Goal: Complete application form

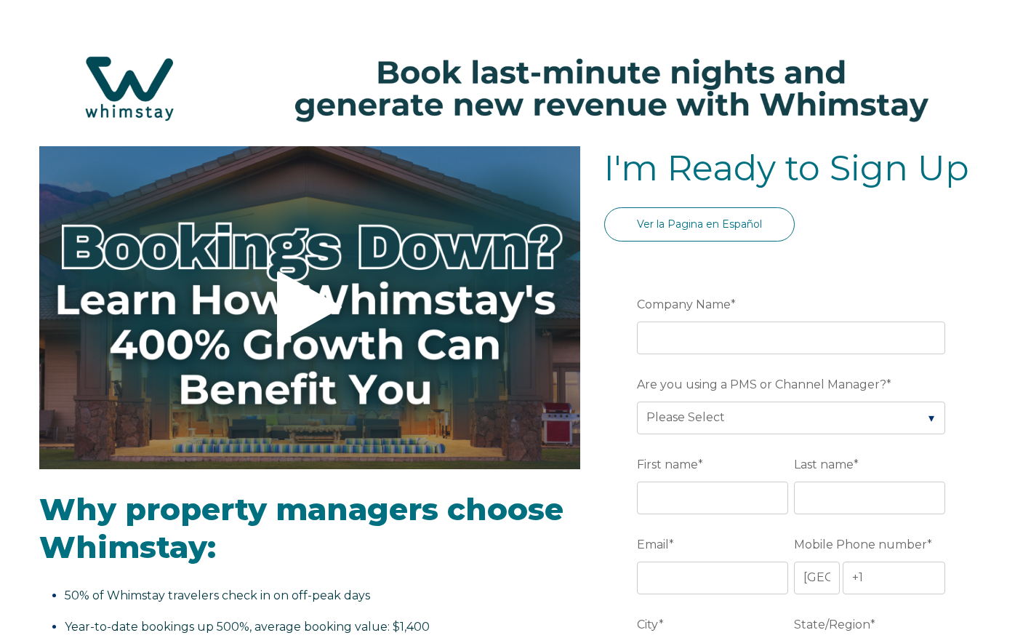
select select "US"
select select "Standard"
click at [720, 337] on input "Company Name *" at bounding box center [791, 337] width 308 height 32
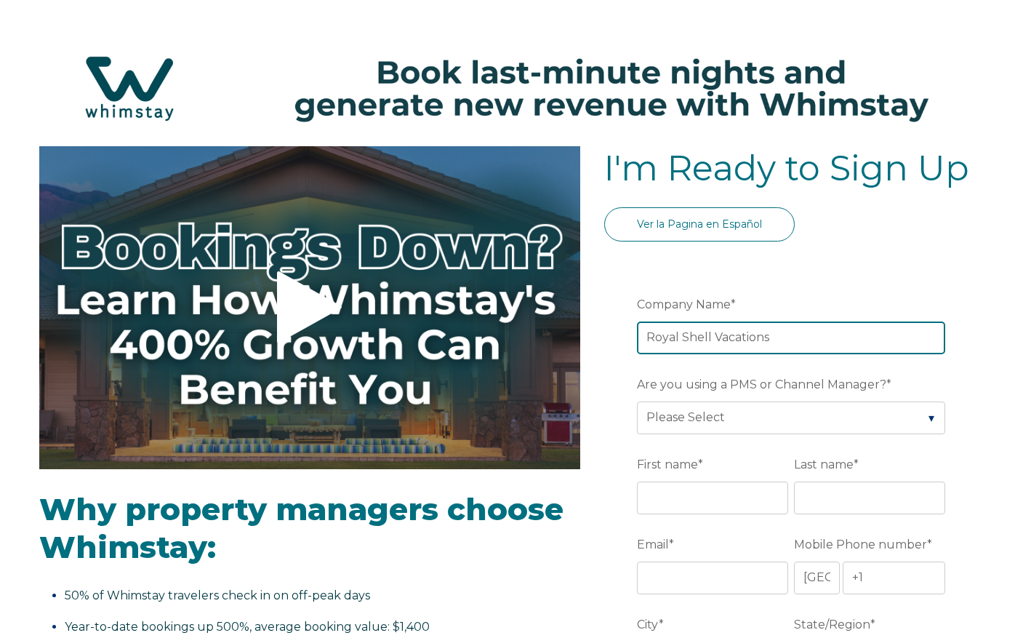
type input "Royal Shell Vacations"
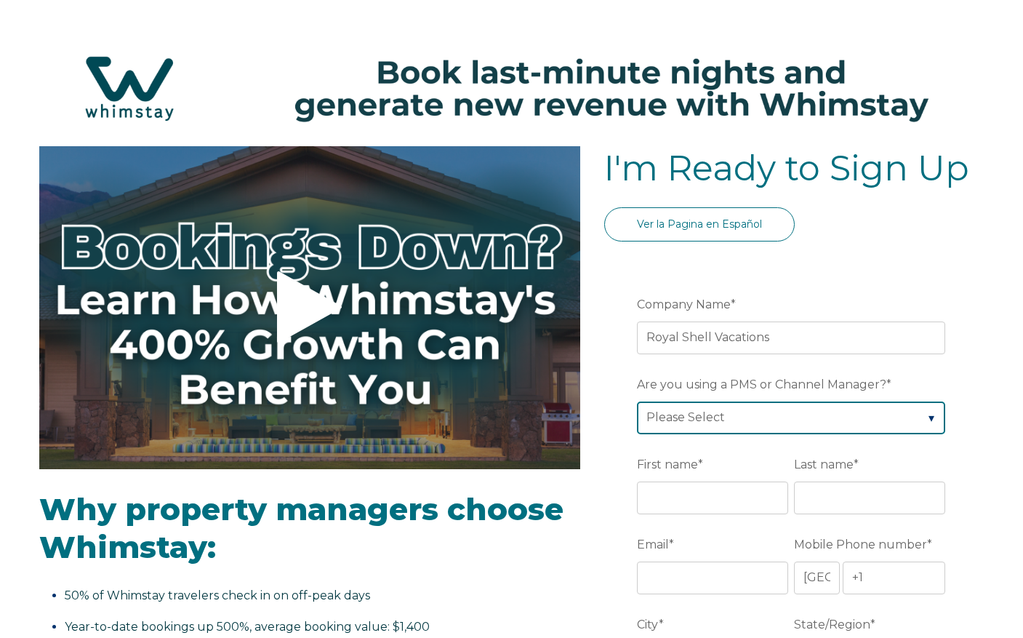
click at [837, 420] on select "Please Select Barefoot BookingPal Boost Brightside CiiRUS Escapia Guesty Hostaw…" at bounding box center [791, 417] width 308 height 32
select select "Streamline"
click at [637, 401] on select "Please Select Barefoot BookingPal Boost Brightside CiiRUS Escapia Guesty Hostaw…" at bounding box center [791, 417] width 308 height 32
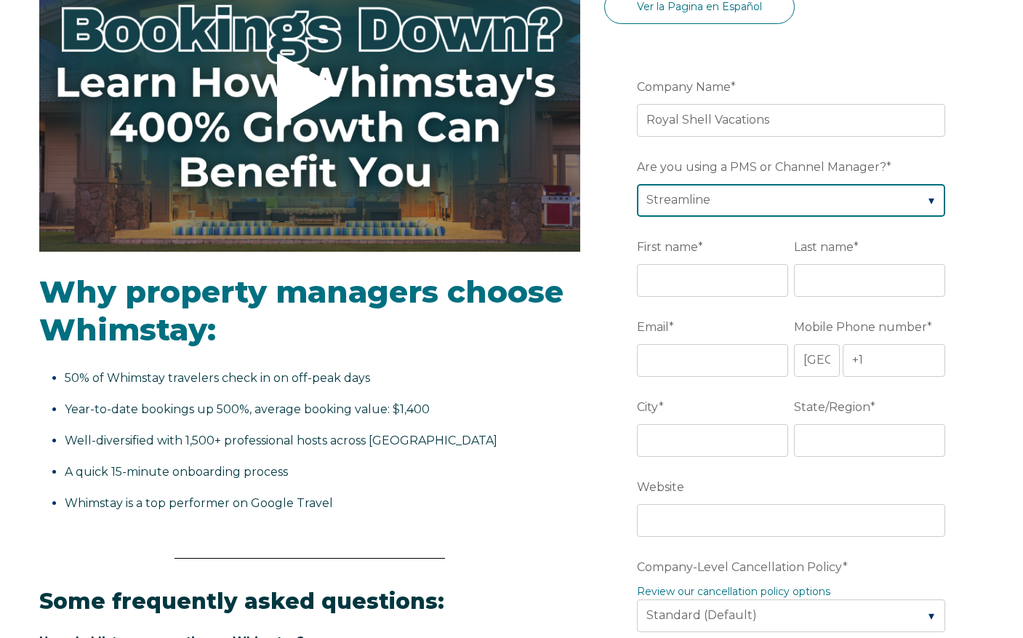
scroll to position [218, 0]
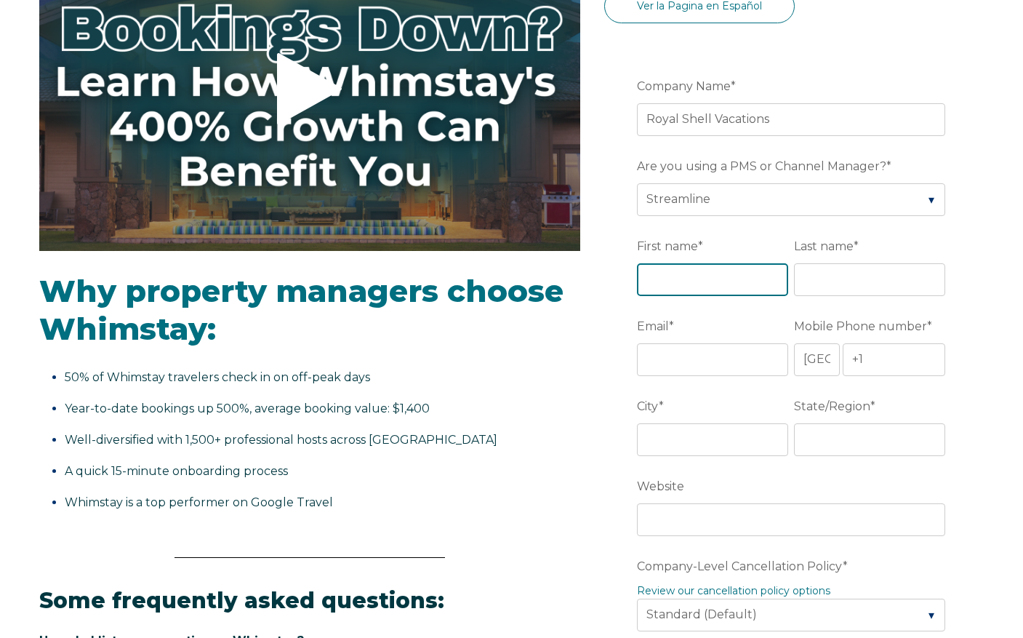
click at [675, 282] on input "First name *" at bounding box center [712, 279] width 151 height 32
type input "Nykkie"
click at [810, 283] on input "Last name *" at bounding box center [869, 279] width 151 height 32
type input "[PERSON_NAME]"
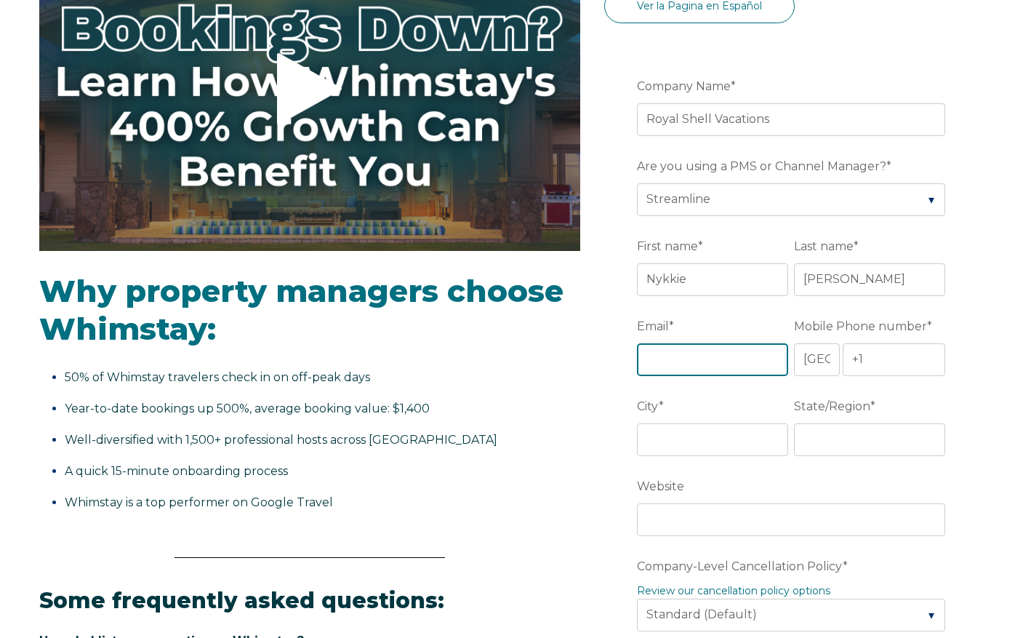
type input "[EMAIL_ADDRESS][DOMAIN_NAME]"
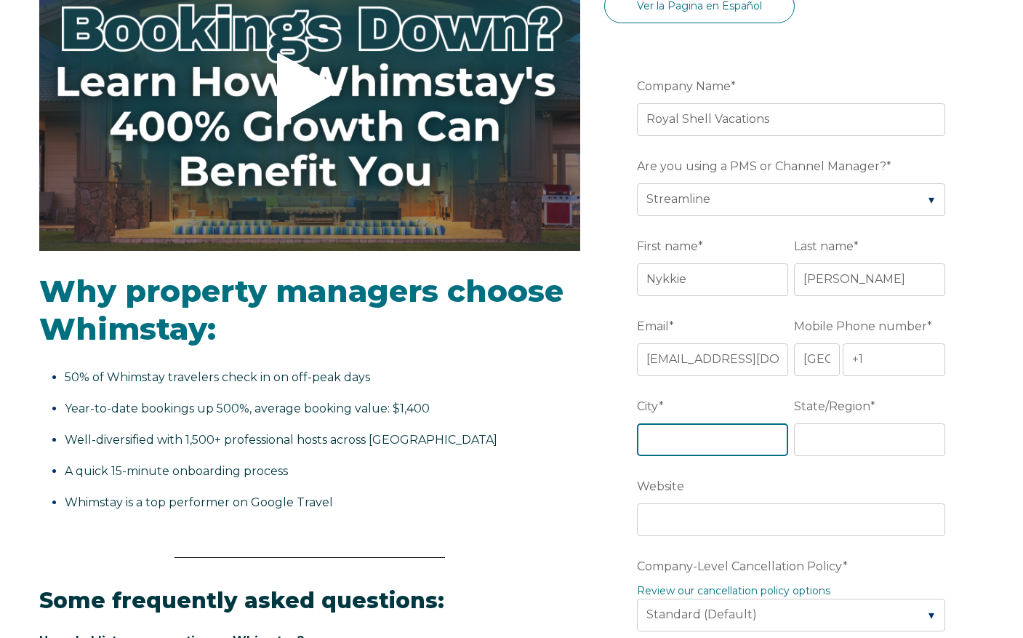
type input "[GEOGRAPHIC_DATA][PERSON_NAME]"
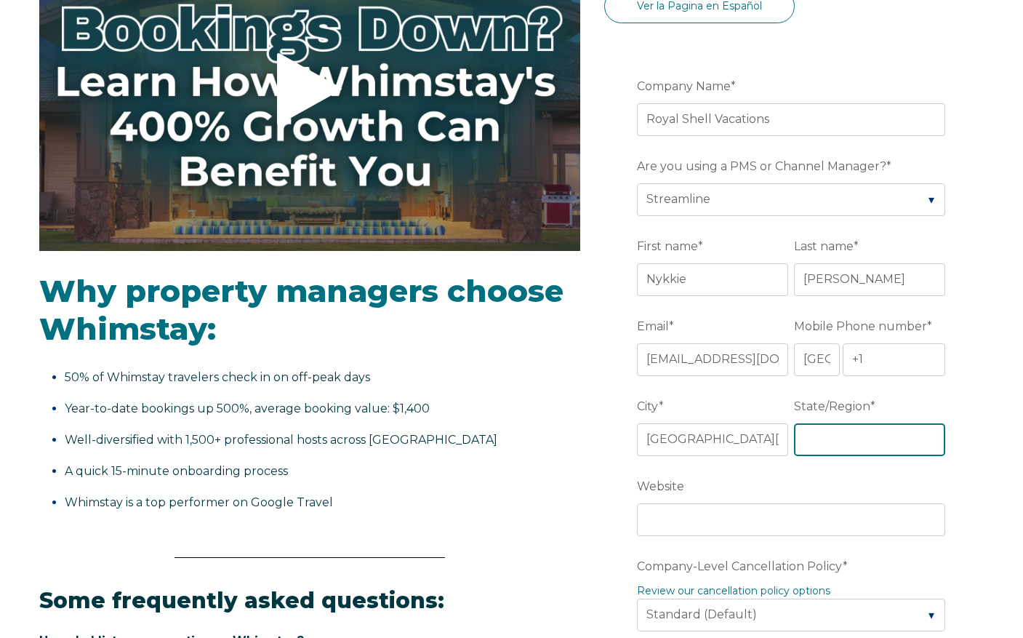
type input "FL"
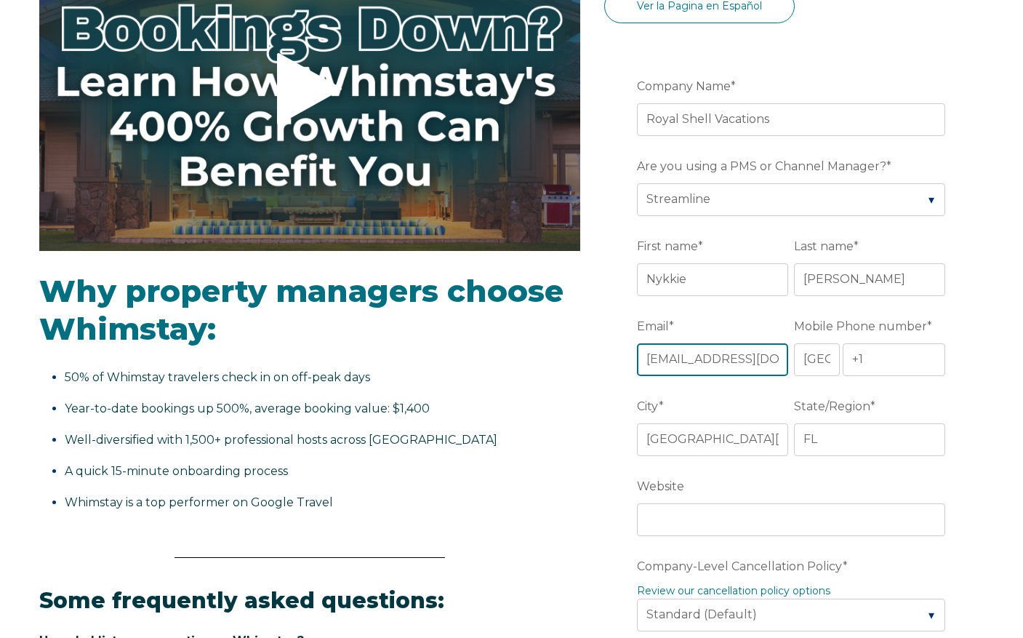
drag, startPoint x: 781, startPoint y: 360, endPoint x: 424, endPoint y: 359, distance: 357.0
click at [425, 359] on div "Video player - SSOB Pitch Vid Thumbnail - Click to play video Why property mana…" at bounding box center [511, 591] width 945 height 1327
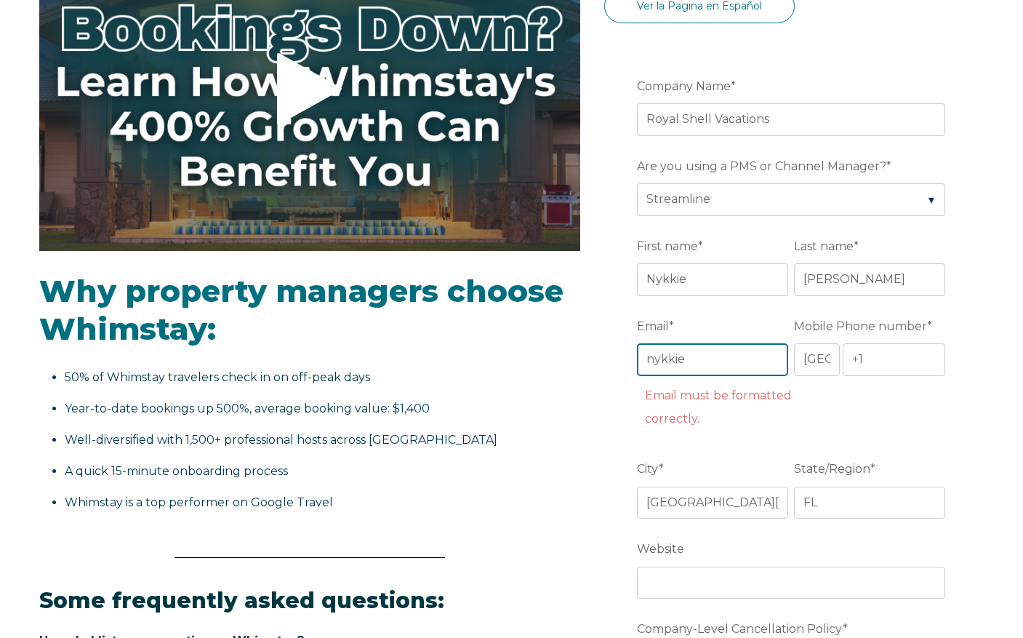
type input "[EMAIL_ADDRESS][DOMAIN_NAME]"
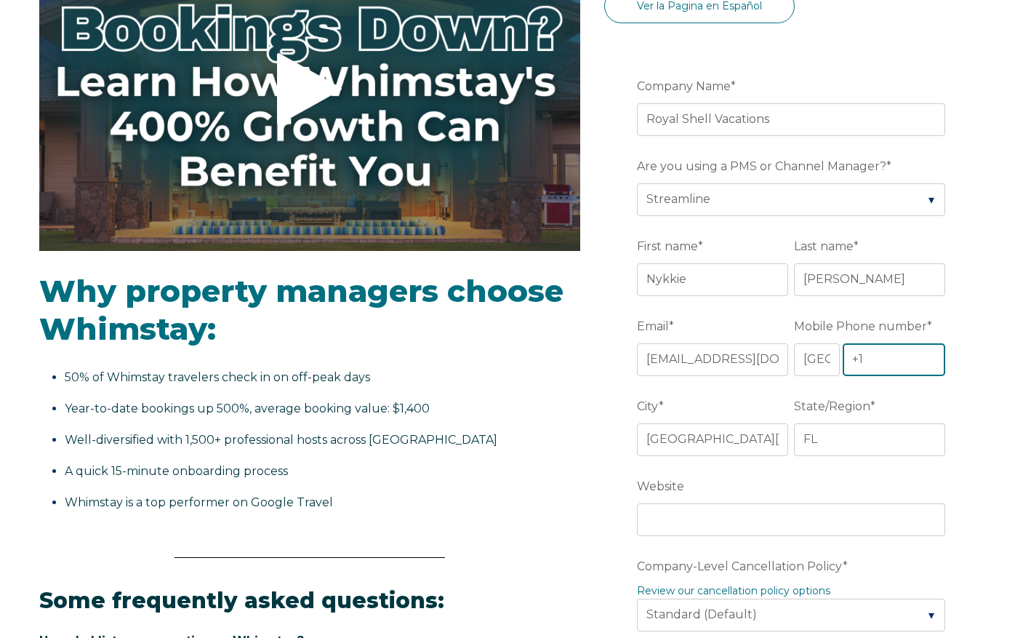
click at [866, 356] on input "+1" at bounding box center [894, 359] width 103 height 32
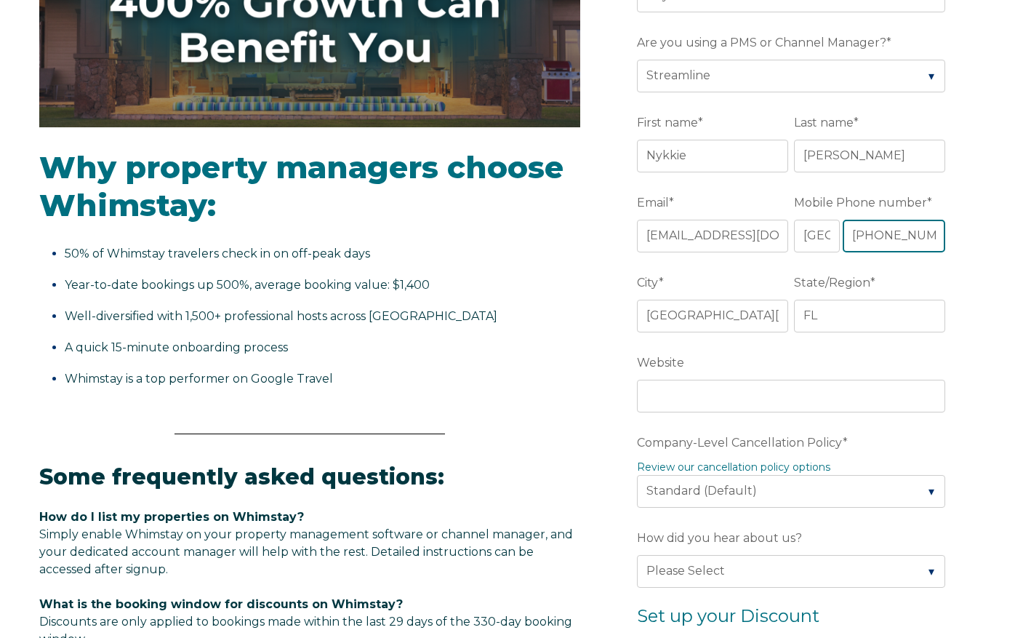
scroll to position [364, 0]
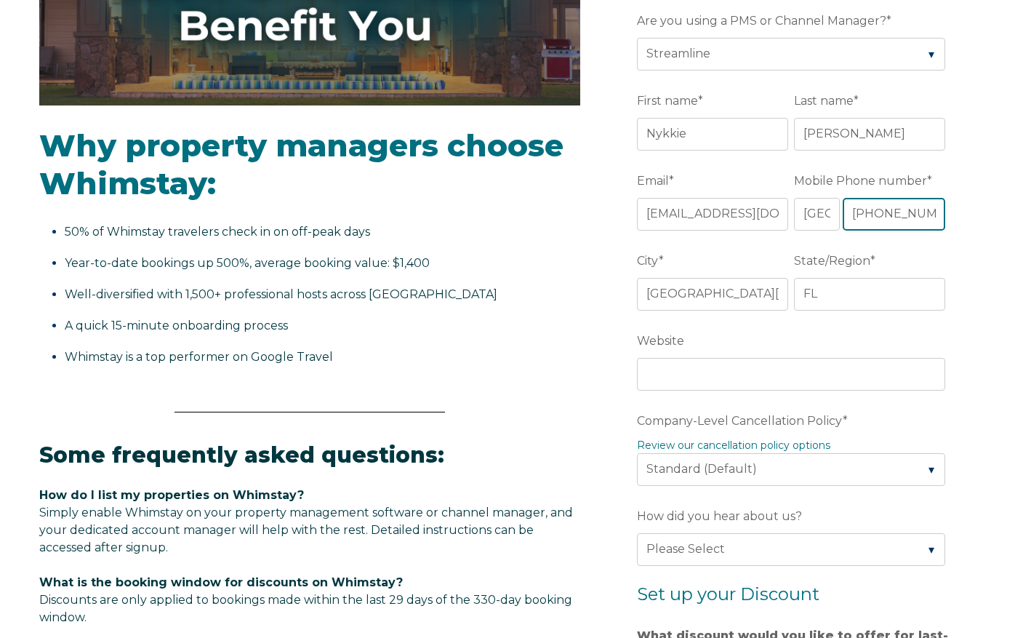
type input "[PHONE_NUMBER]"
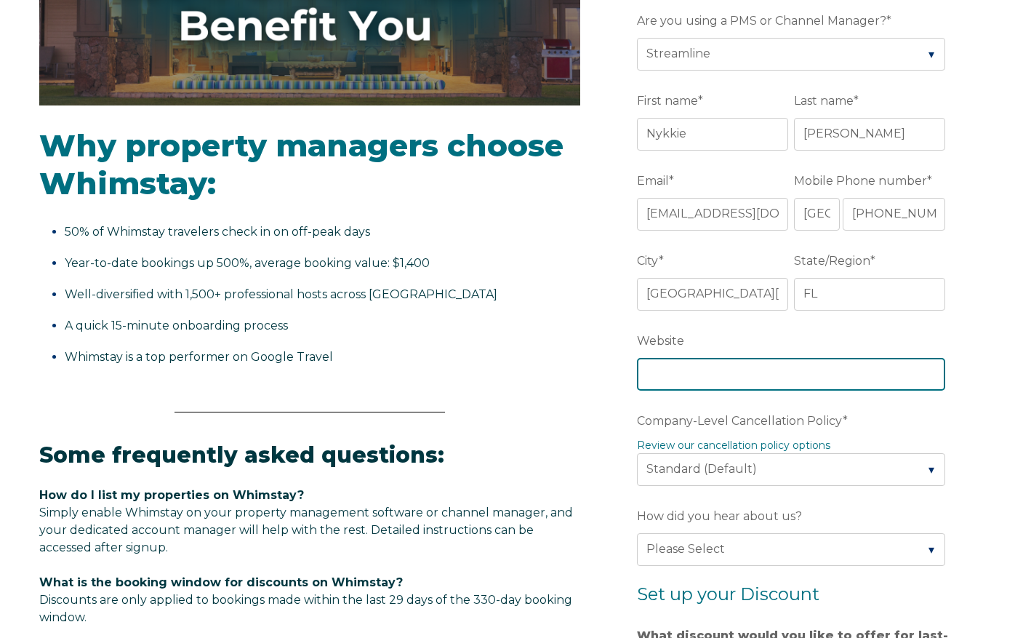
click at [766, 378] on input "Website" at bounding box center [791, 374] width 308 height 32
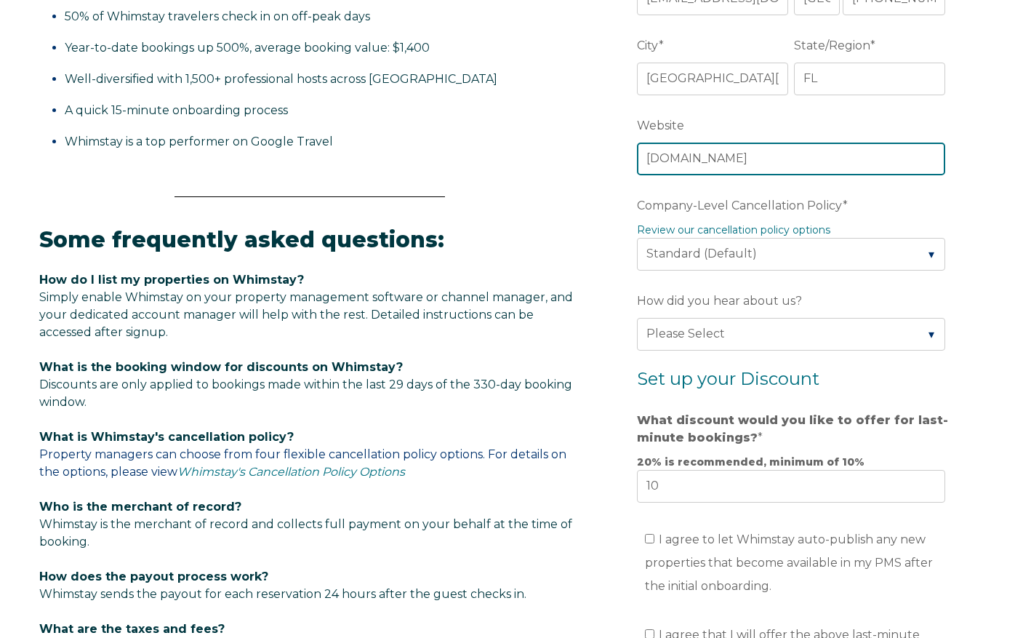
scroll to position [582, 0]
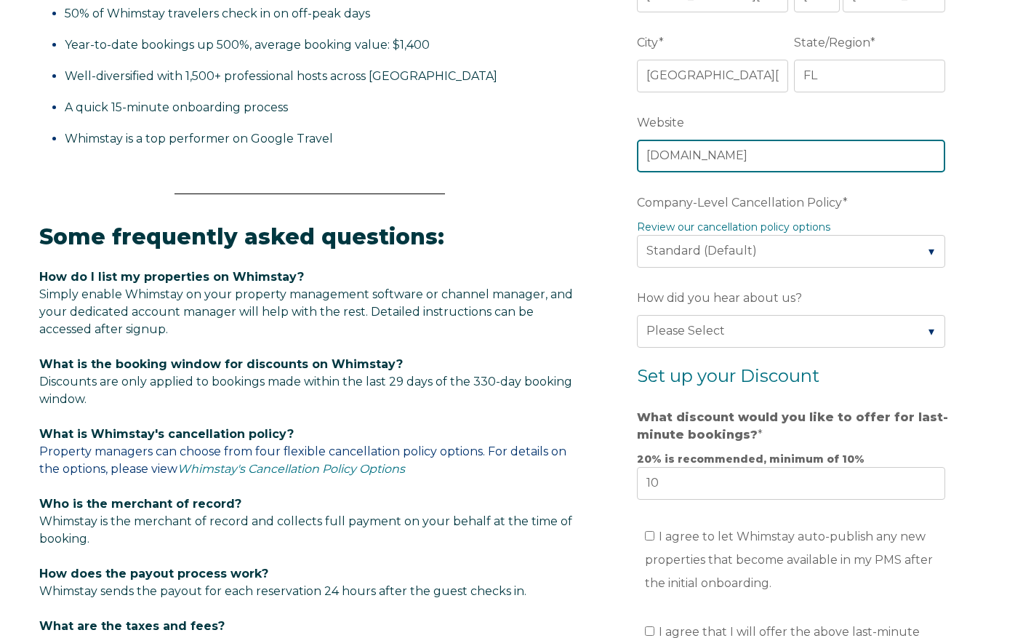
type input "[DOMAIN_NAME]"
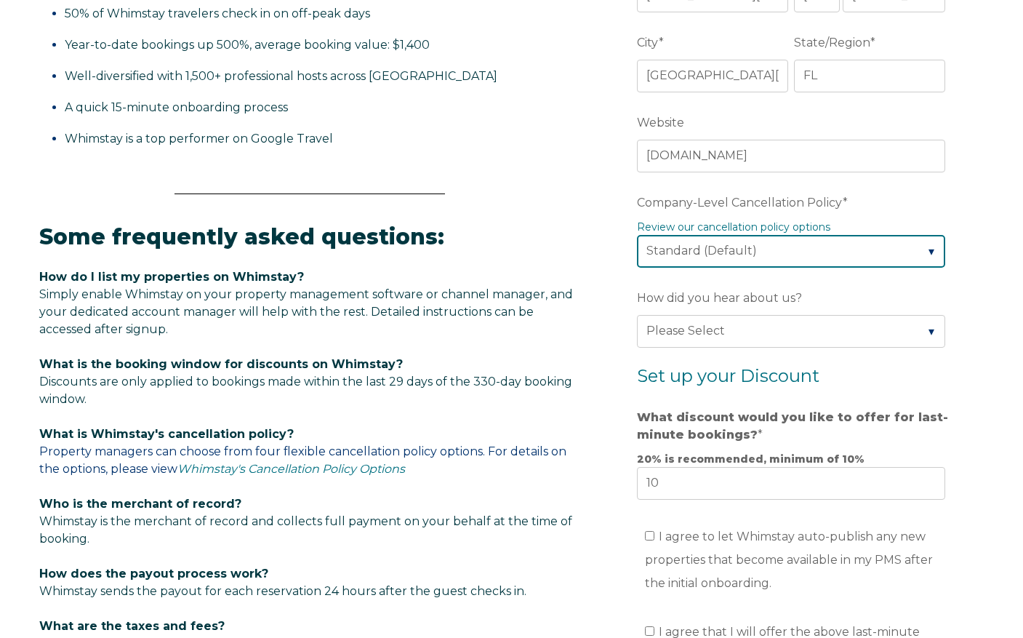
click at [907, 255] on select "Please Select Partial Standard (Default) Moderate Strict" at bounding box center [791, 251] width 308 height 32
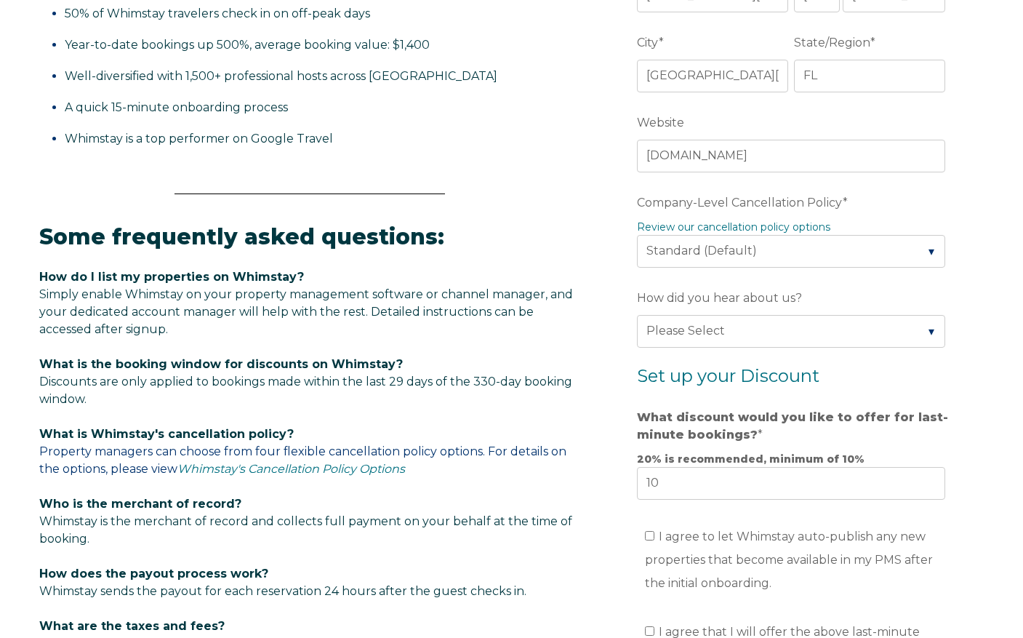
click at [973, 243] on form "Company Name * Royal Shell Vacations Are you using a PMS or Channel Manager? * …" at bounding box center [794, 284] width 380 height 1214
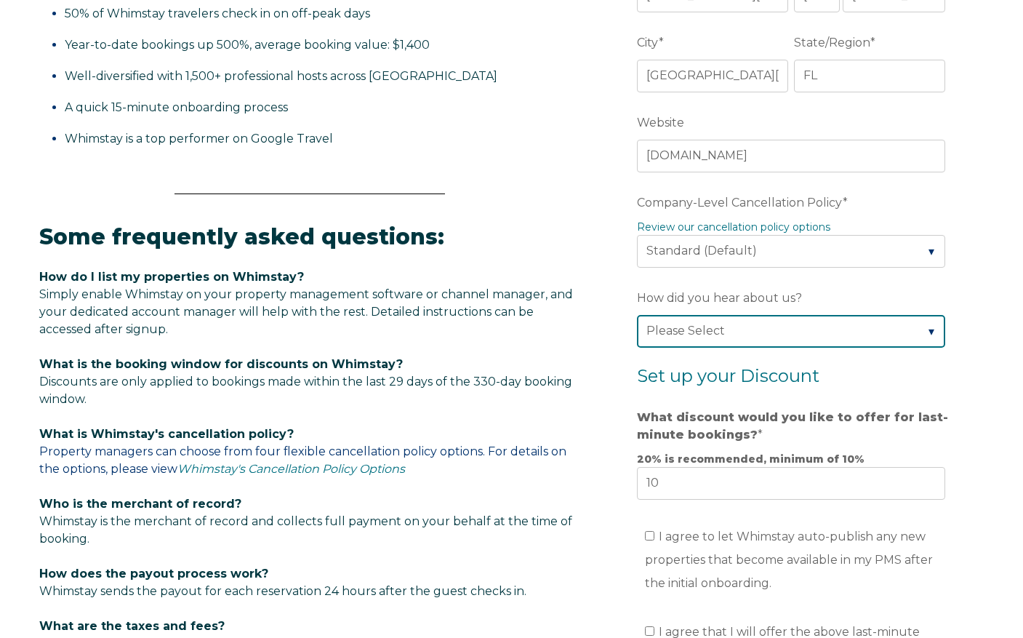
click at [926, 337] on select "Please Select Found Whimstay through a Google search Direct outreach from a Whi…" at bounding box center [791, 331] width 308 height 32
click at [637, 315] on select "Please Select Found Whimstay through a Google search Direct outreach from a Whi…" at bounding box center [791, 331] width 308 height 32
click at [862, 337] on select "Please Select Found Whimstay through a Google search Direct outreach from a Whi…" at bounding box center [791, 331] width 308 height 32
select select "Whimstay Sales"
click at [637, 315] on select "Please Select Found Whimstay through a Google search Direct outreach from a Whi…" at bounding box center [791, 331] width 308 height 32
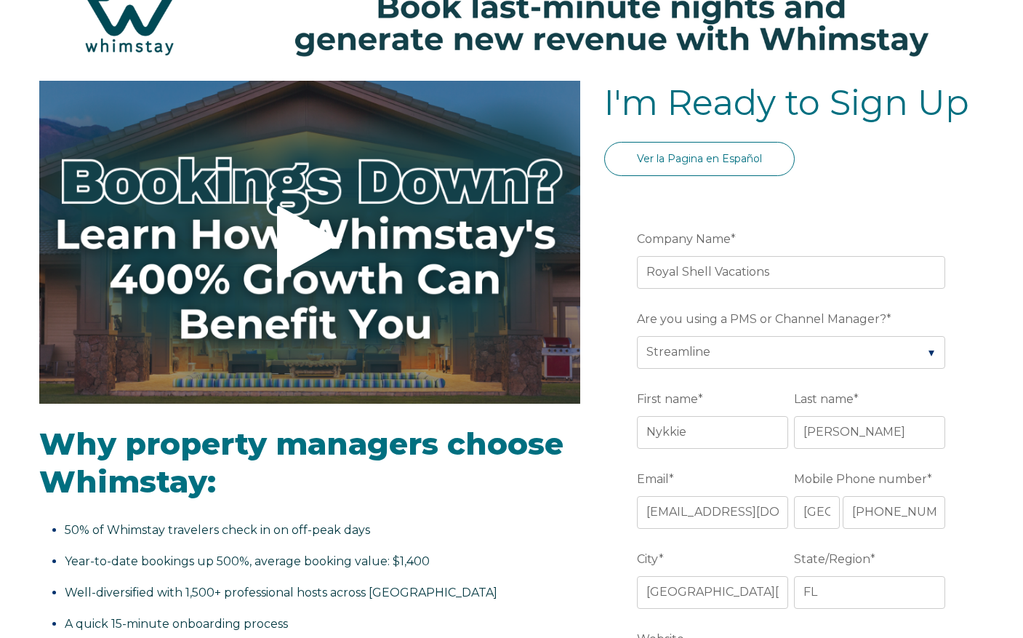
scroll to position [0, 0]
